Goal: Find specific page/section: Find specific page/section

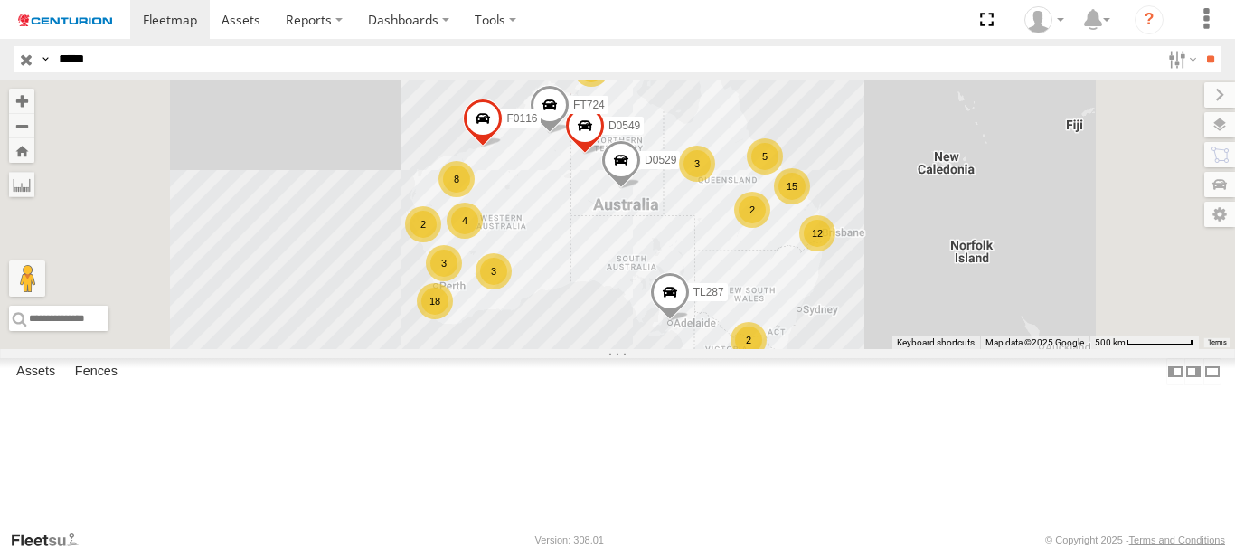
type input "*****"
click at [1200, 46] on input "**" at bounding box center [1210, 59] width 21 height 26
